Goal: Task Accomplishment & Management: Manage account settings

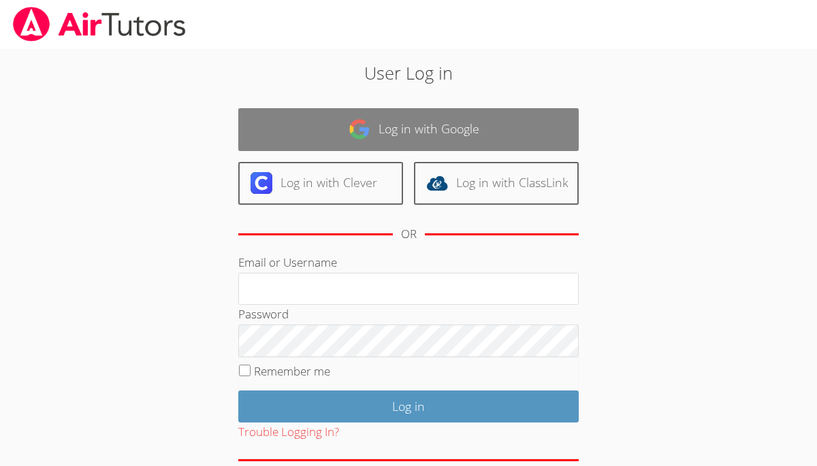
click at [304, 139] on link "Log in with Google" at bounding box center [408, 129] width 340 height 43
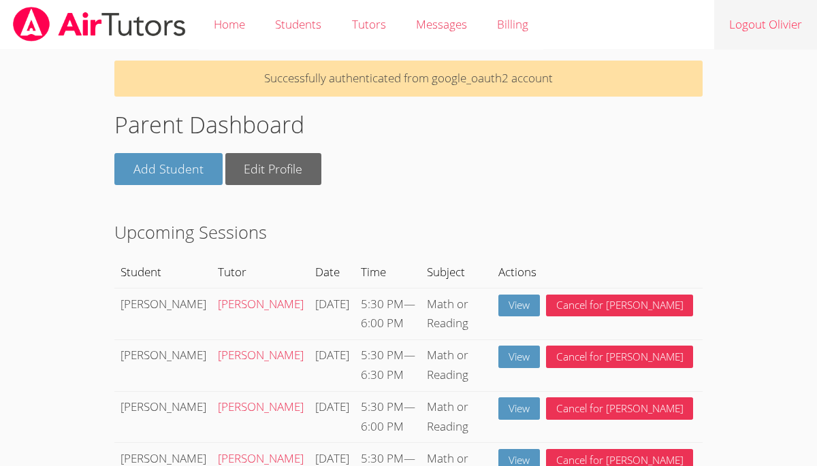
click at [740, 31] on link "Logout Olivier" at bounding box center [765, 25] width 103 height 50
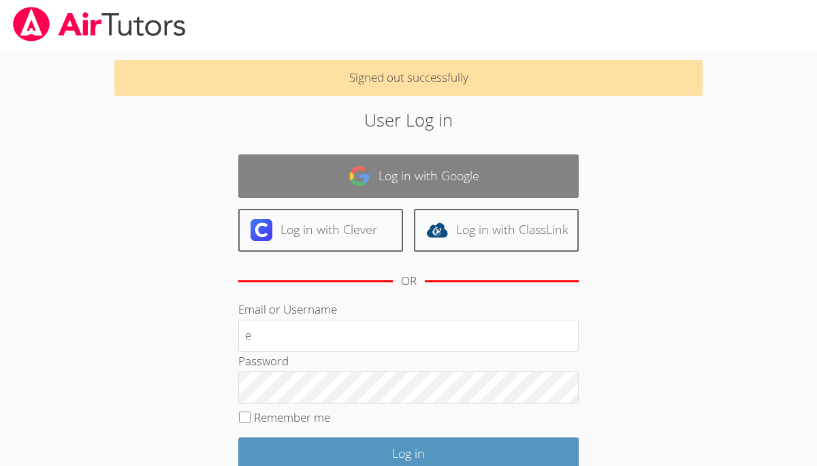
type input "e"
click at [397, 181] on link "Log in with Google" at bounding box center [408, 175] width 340 height 43
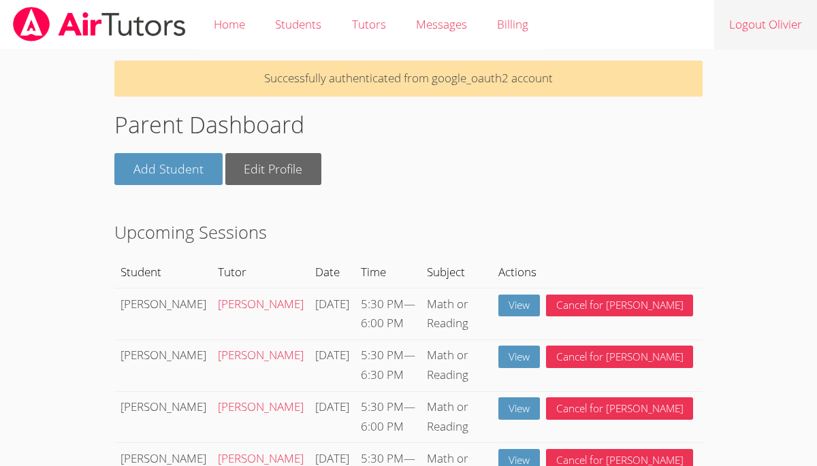
click at [770, 28] on link "Logout Olivier" at bounding box center [765, 25] width 103 height 50
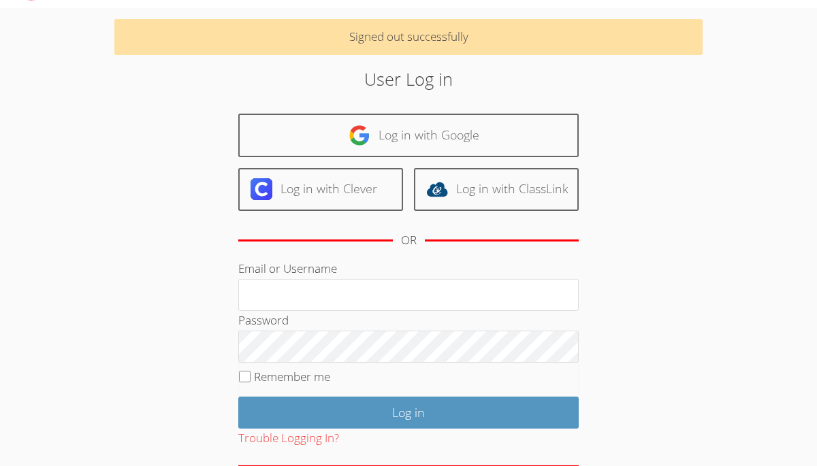
scroll to position [110, 0]
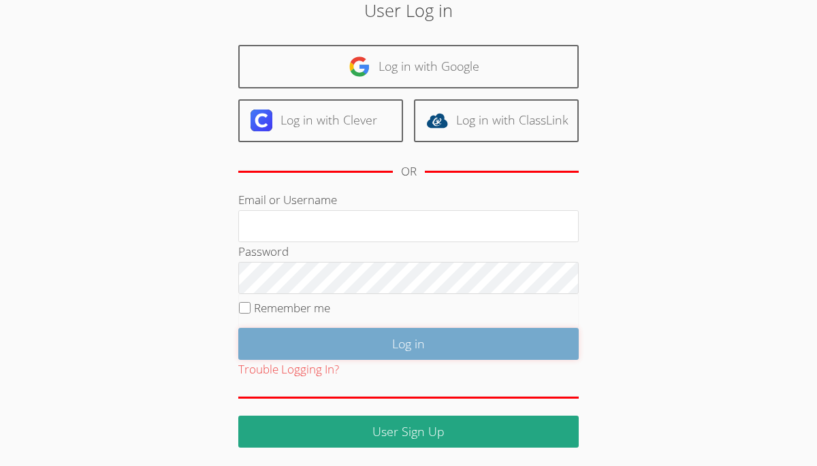
click at [367, 335] on input "Log in" at bounding box center [408, 344] width 340 height 32
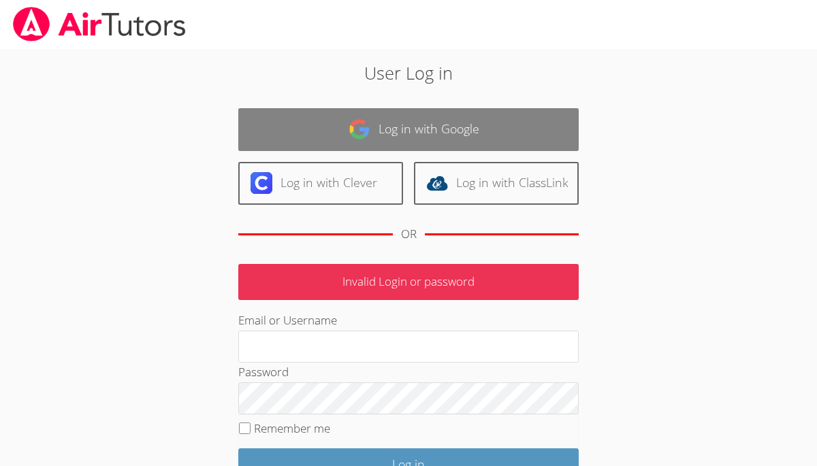
click at [374, 129] on link "Log in with Google" at bounding box center [408, 129] width 340 height 43
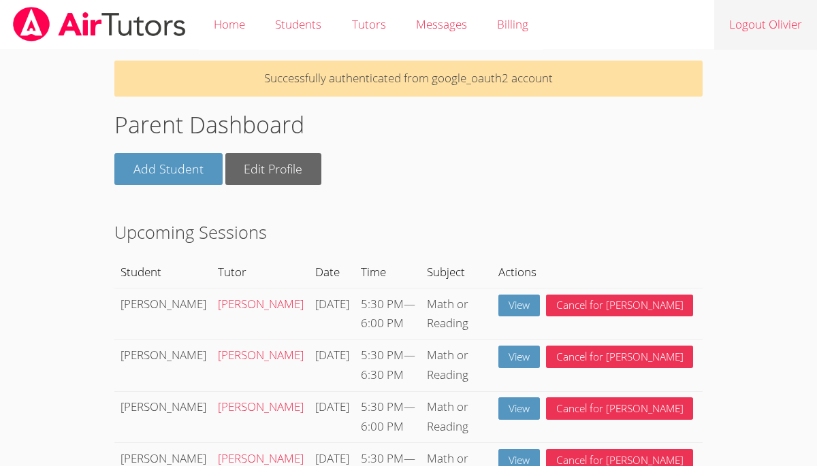
click at [757, 32] on link "Logout Olivier" at bounding box center [765, 25] width 103 height 50
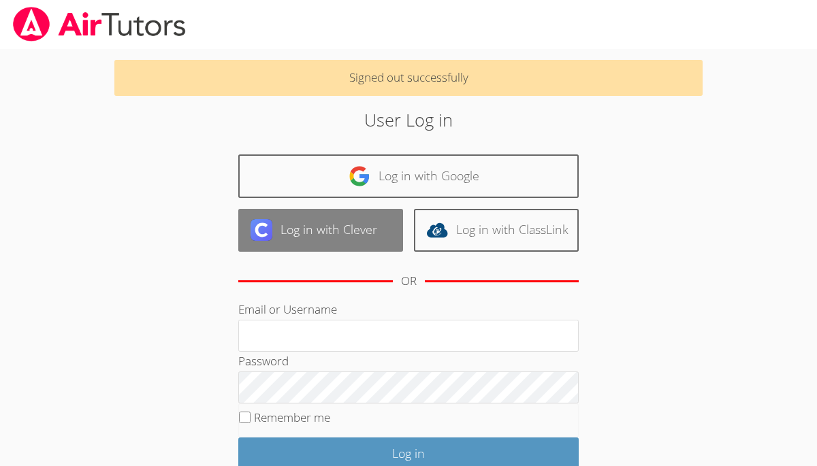
click at [352, 240] on link "Log in with Clever" at bounding box center [320, 230] width 165 height 43
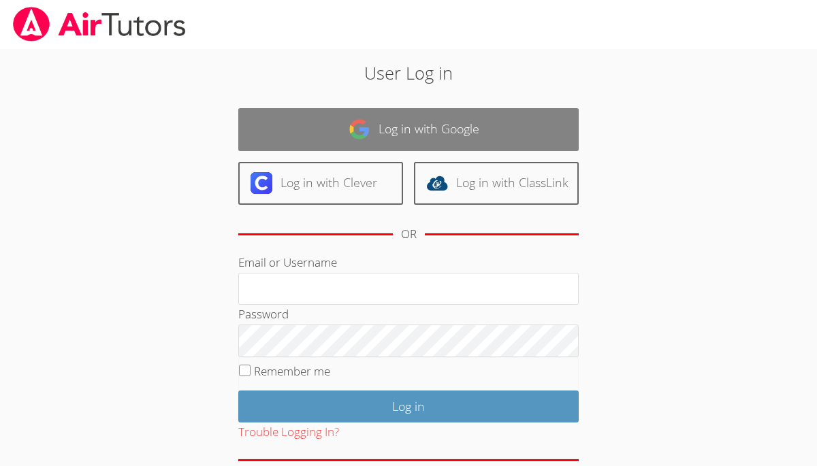
click at [480, 122] on link "Log in with Google" at bounding box center [408, 129] width 340 height 43
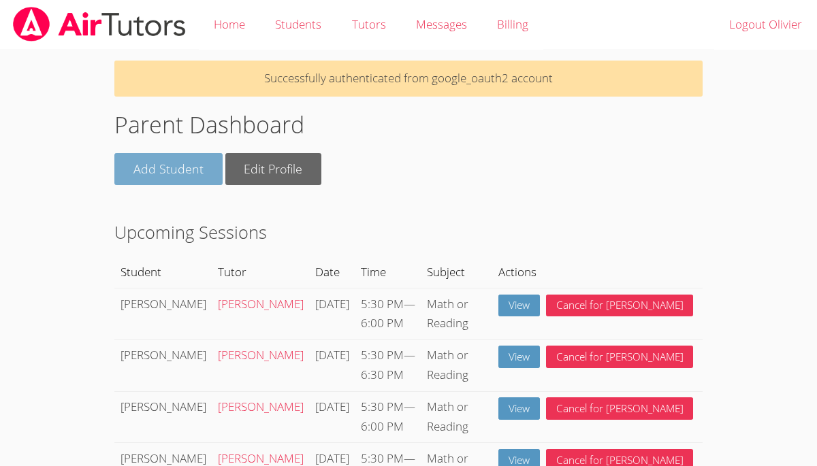
click at [175, 170] on link "Add Student" at bounding box center [168, 169] width 108 height 32
click at [540, 307] on link "View" at bounding box center [519, 306] width 42 height 22
